Goal: Task Accomplishment & Management: Use online tool/utility

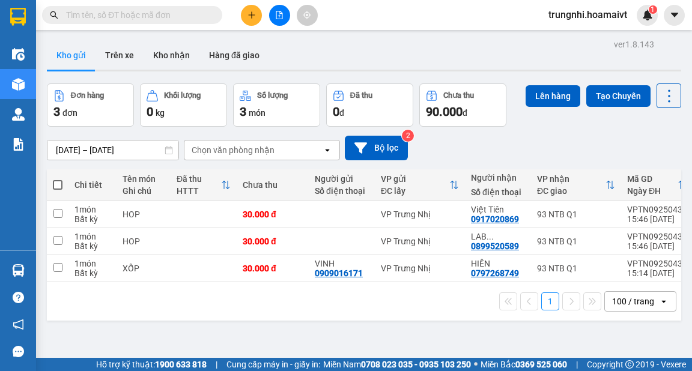
click at [58, 186] on span at bounding box center [58, 185] width 10 height 10
click at [58, 179] on input "checkbox" at bounding box center [58, 179] width 0 height 0
checkbox input "true"
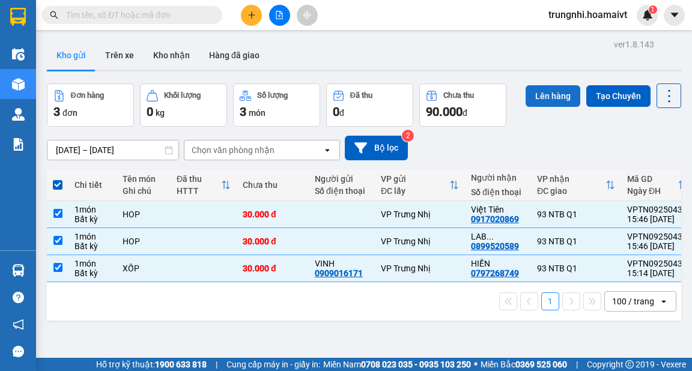
click at [537, 89] on button "Lên hàng" at bounding box center [552, 96] width 55 height 22
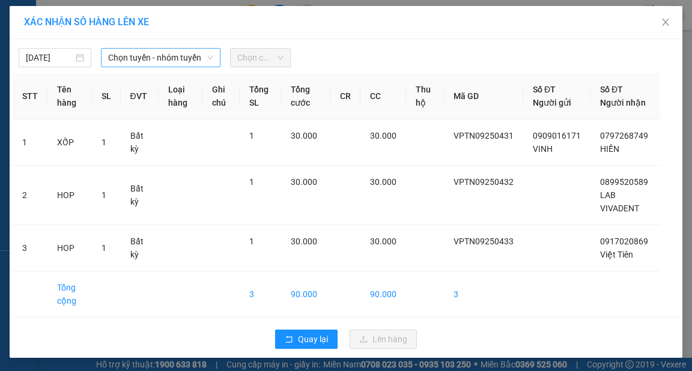
click at [166, 61] on span "Chọn tuyến - nhóm tuyến" at bounding box center [160, 58] width 105 height 18
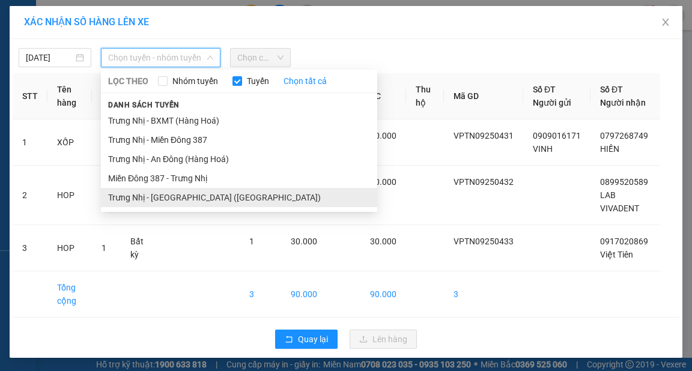
click at [175, 199] on li "Trưng Nhị - [GEOGRAPHIC_DATA] ([GEOGRAPHIC_DATA])" at bounding box center [239, 197] width 276 height 19
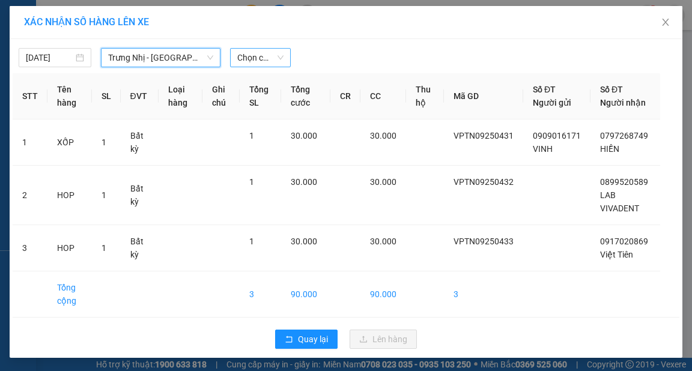
click at [253, 65] on span "Chọn chuyến" at bounding box center [260, 58] width 46 height 18
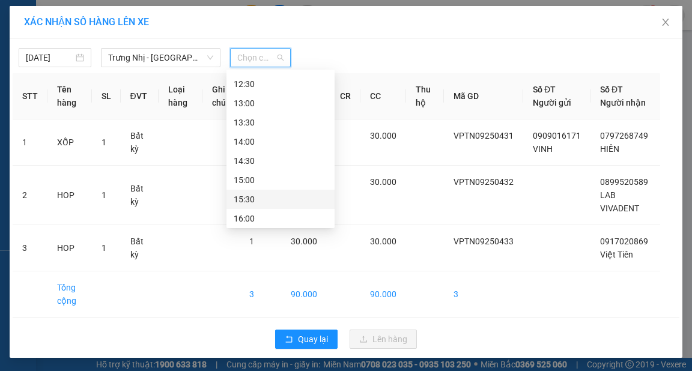
scroll to position [346, 0]
click at [253, 194] on div "16:30" at bounding box center [281, 196] width 94 height 13
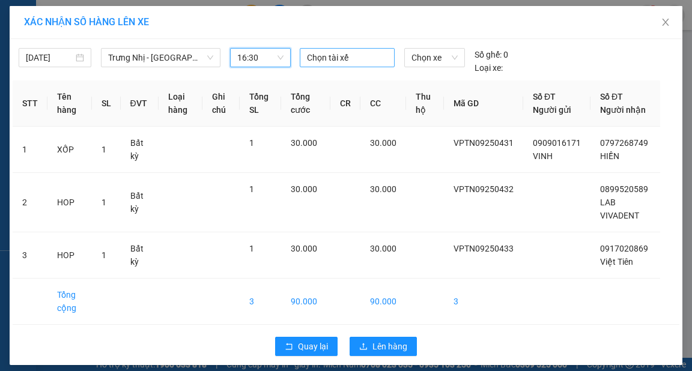
click at [333, 59] on div at bounding box center [347, 57] width 89 height 14
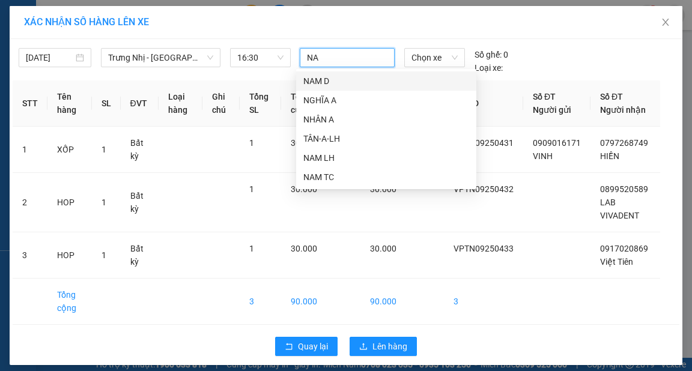
type input "NAM"
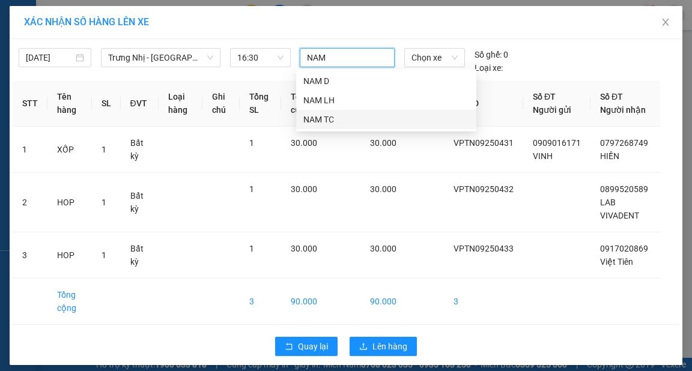
click at [338, 114] on div "NAM TC" at bounding box center [386, 119] width 166 height 13
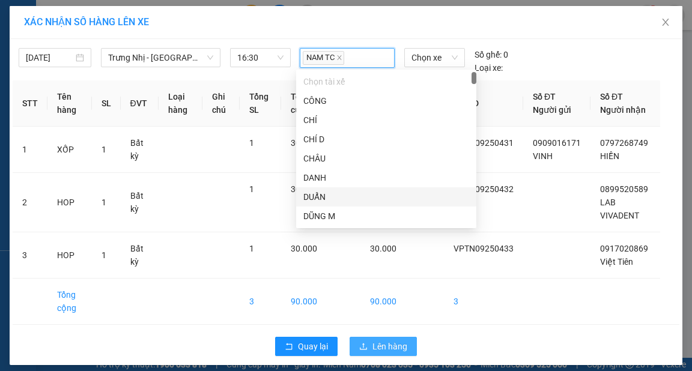
click at [385, 347] on span "Lên hàng" at bounding box center [389, 346] width 35 height 13
